Goal: Information Seeking & Learning: Learn about a topic

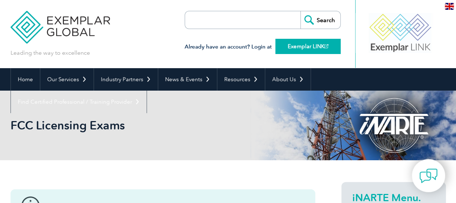
click at [294, 50] on link "Exemplar LINK" at bounding box center [307, 46] width 65 height 15
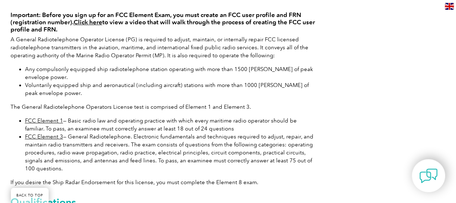
scroll to position [217, 0]
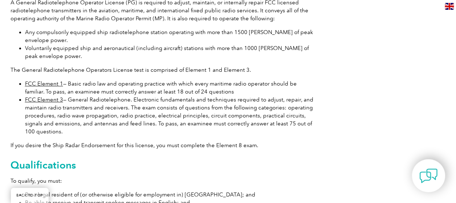
click at [39, 85] on link "FCC Element 1" at bounding box center [44, 83] width 38 height 7
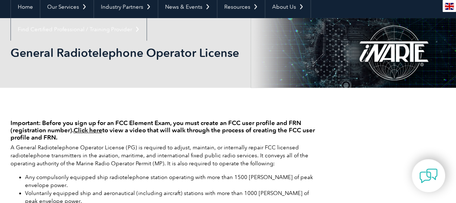
scroll to position [0, 0]
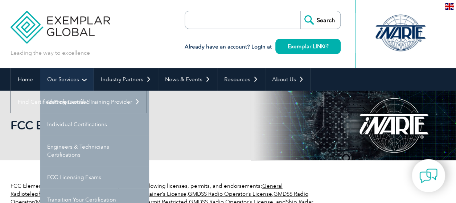
scroll to position [72, 0]
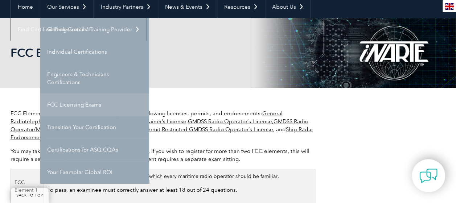
click at [77, 101] on link "FCC Licensing Exams" at bounding box center [94, 105] width 109 height 22
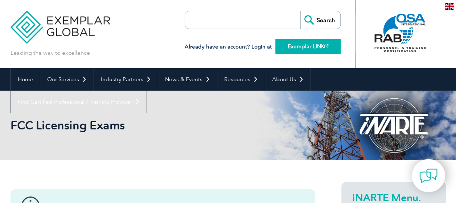
click at [299, 48] on link "Exemplar LINK" at bounding box center [307, 46] width 65 height 15
